Goal: Task Accomplishment & Management: Use online tool/utility

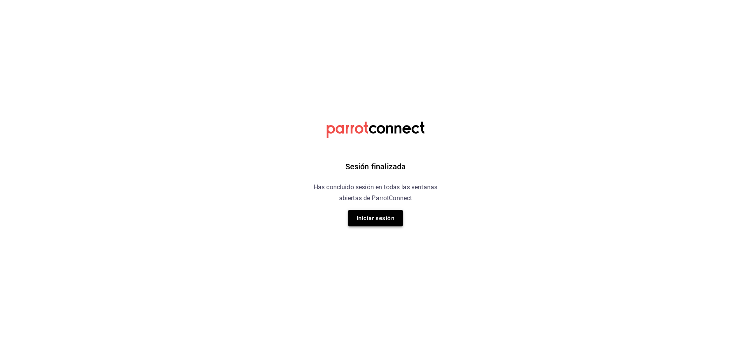
click at [370, 225] on button "Iniciar sesión" at bounding box center [375, 218] width 55 height 16
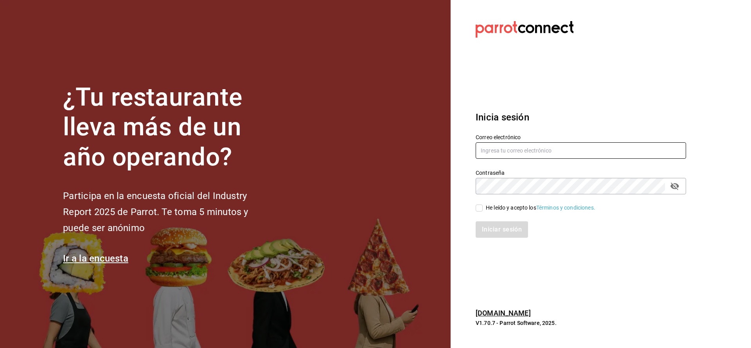
type input "[PERSON_NAME][EMAIL_ADDRESS][PERSON_NAME][DOMAIN_NAME]"
click at [517, 205] on div "He leído y acepto los Términos y condiciones." at bounding box center [540, 208] width 109 height 8
click at [483, 205] on input "He leído y acepto los Términos y condiciones." at bounding box center [478, 208] width 7 height 7
checkbox input "true"
click at [510, 233] on button "Iniciar sesión" at bounding box center [501, 229] width 53 height 16
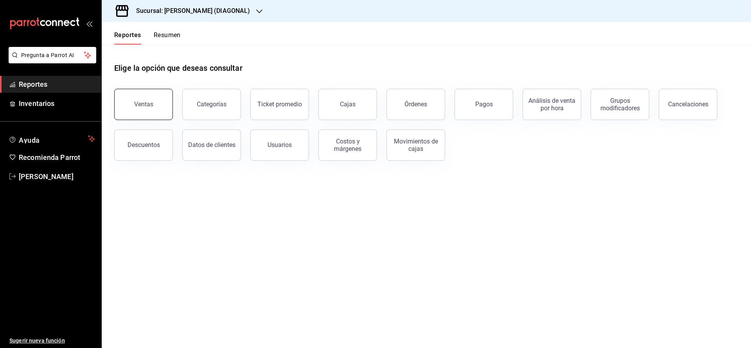
click at [131, 117] on button "Ventas" at bounding box center [143, 104] width 59 height 31
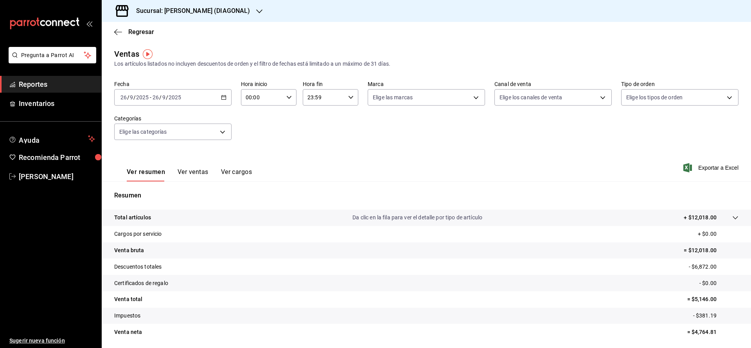
click at [208, 97] on div "[DATE] [DATE] - [DATE] [DATE]" at bounding box center [172, 97] width 117 height 16
click at [146, 140] on span "Ayer" at bounding box center [151, 139] width 61 height 8
click at [706, 166] on span "Exportar a Excel" at bounding box center [712, 167] width 54 height 9
click at [199, 93] on div "[DATE] [DATE] - [DATE] [DATE]" at bounding box center [172, 97] width 117 height 16
click at [142, 124] on span "Hoy" at bounding box center [151, 121] width 61 height 8
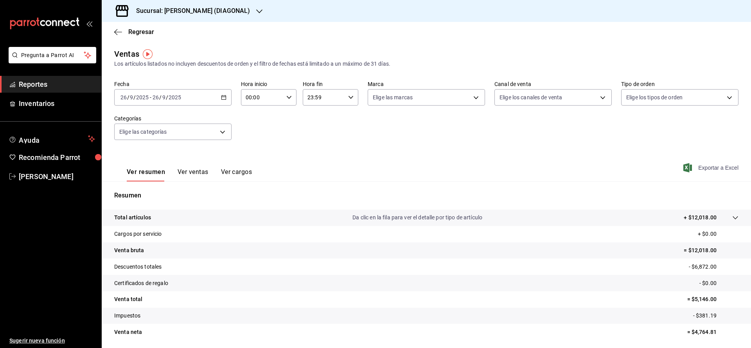
click at [703, 170] on span "Exportar a Excel" at bounding box center [712, 167] width 54 height 9
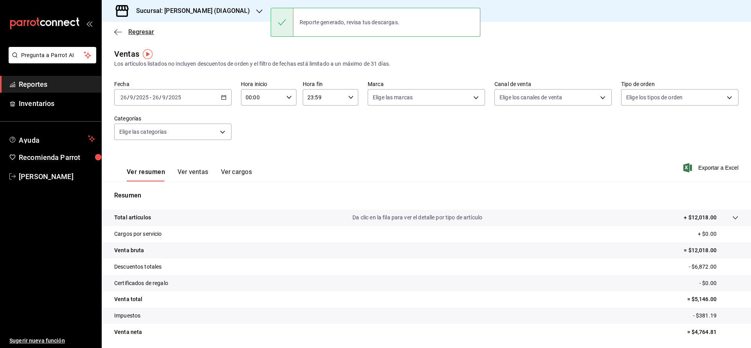
click at [136, 32] on span "Regresar" at bounding box center [141, 31] width 26 height 7
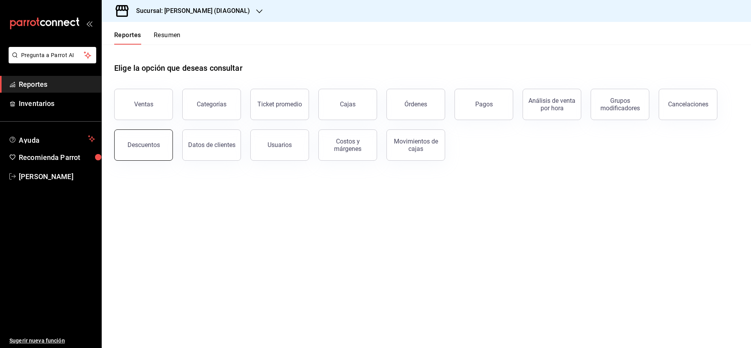
click at [142, 146] on div "Descuentos" at bounding box center [143, 144] width 32 height 7
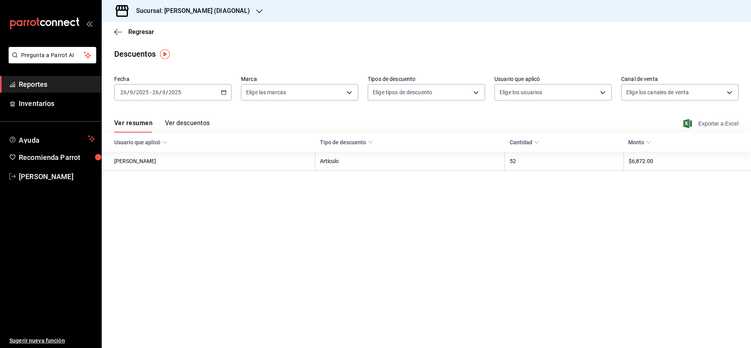
click at [728, 124] on span "Exportar a Excel" at bounding box center [712, 123] width 54 height 9
